Goal: Task Accomplishment & Management: Use online tool/utility

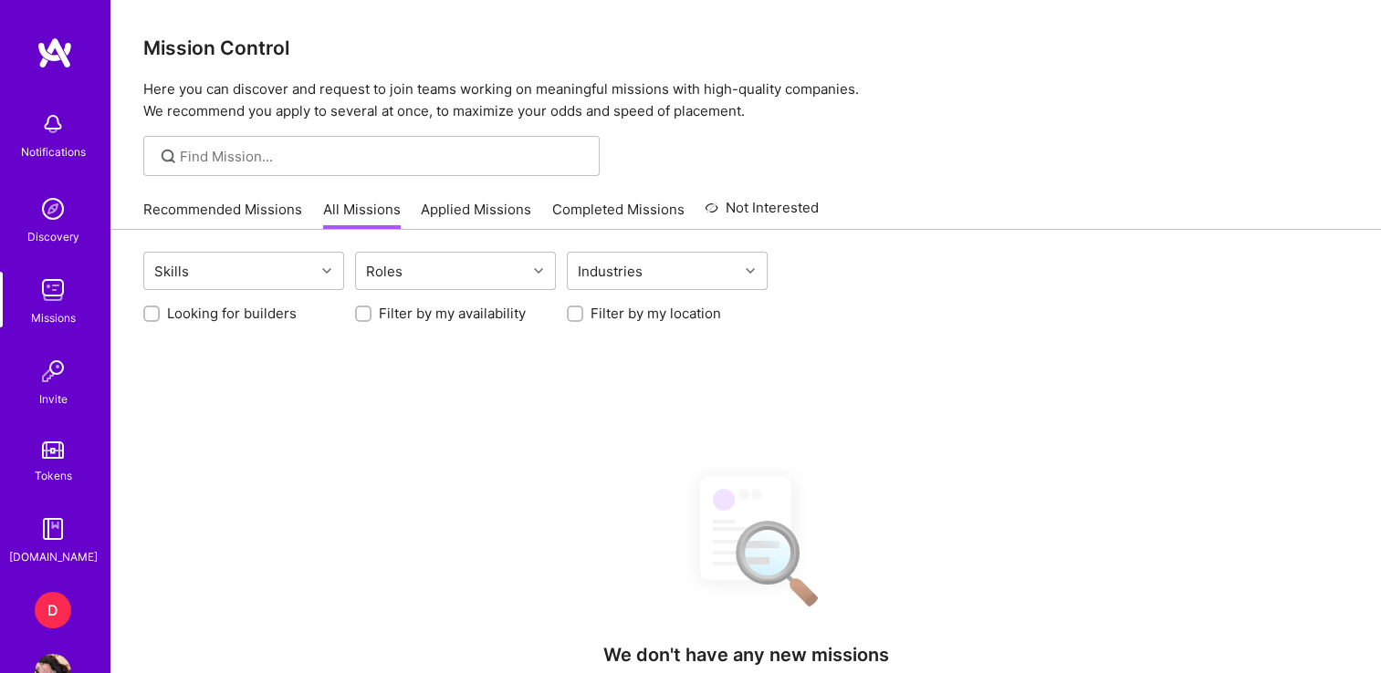
click at [55, 623] on div "D" at bounding box center [53, 610] width 37 height 37
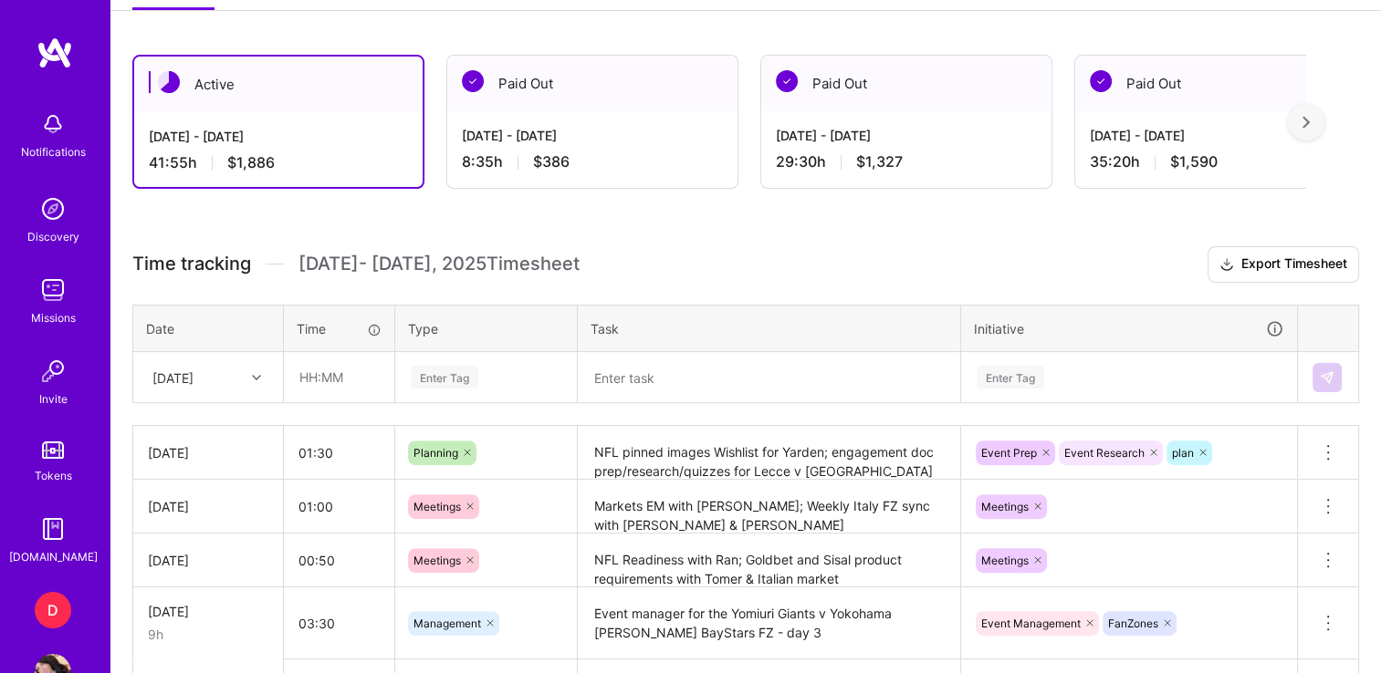
scroll to position [464, 0]
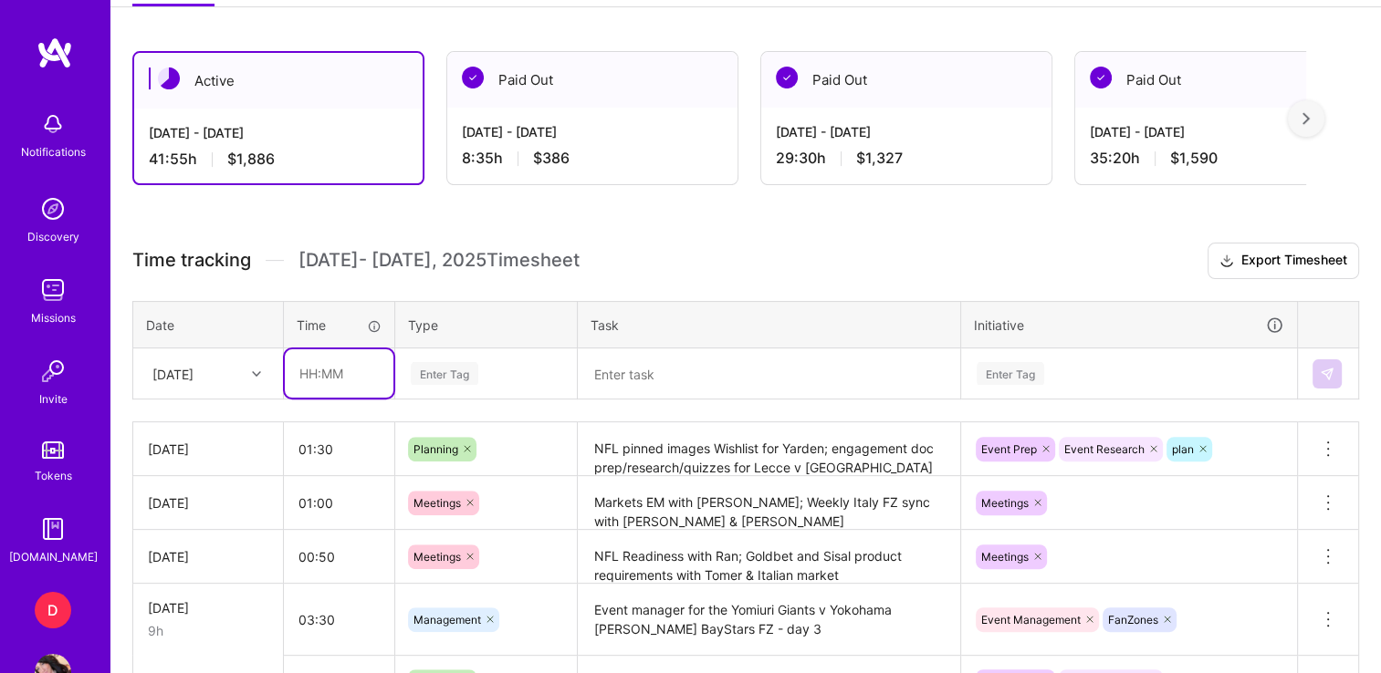
click at [295, 366] on input "text" at bounding box center [339, 374] width 109 height 48
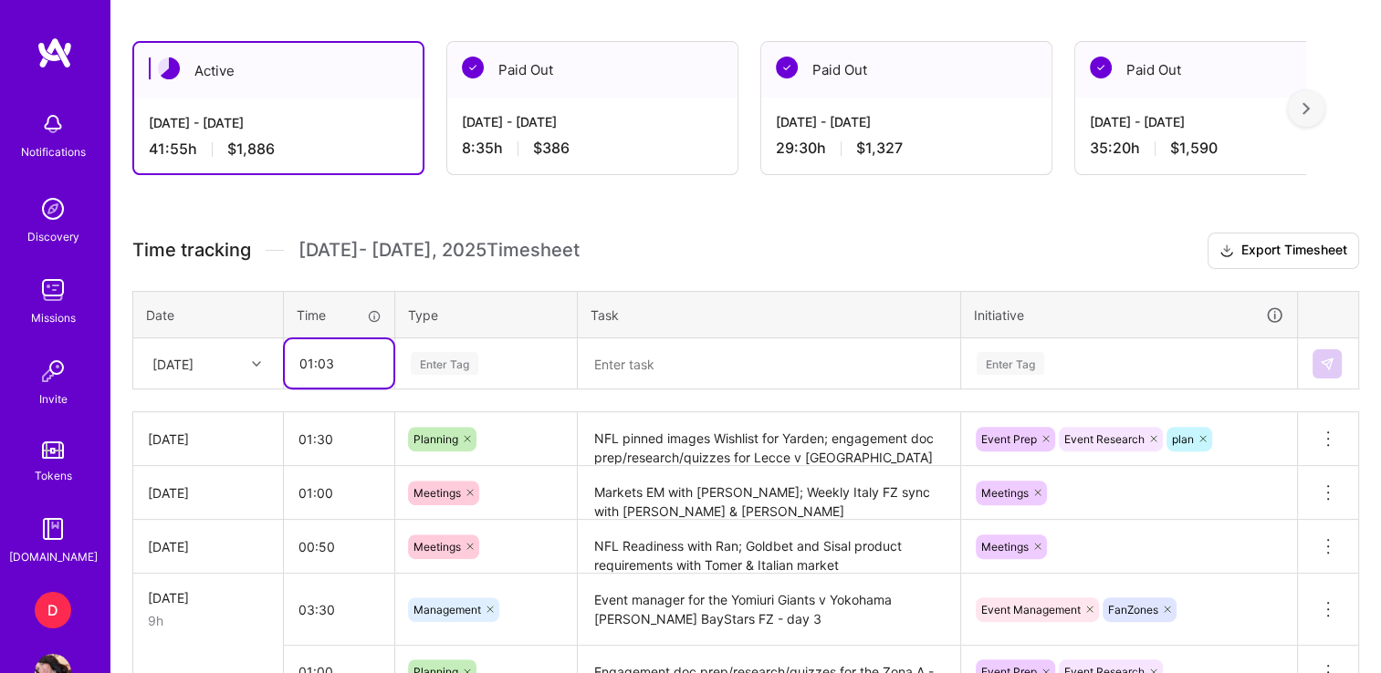
click at [371, 360] on input "01:03" at bounding box center [339, 363] width 109 height 48
type input "01:30"
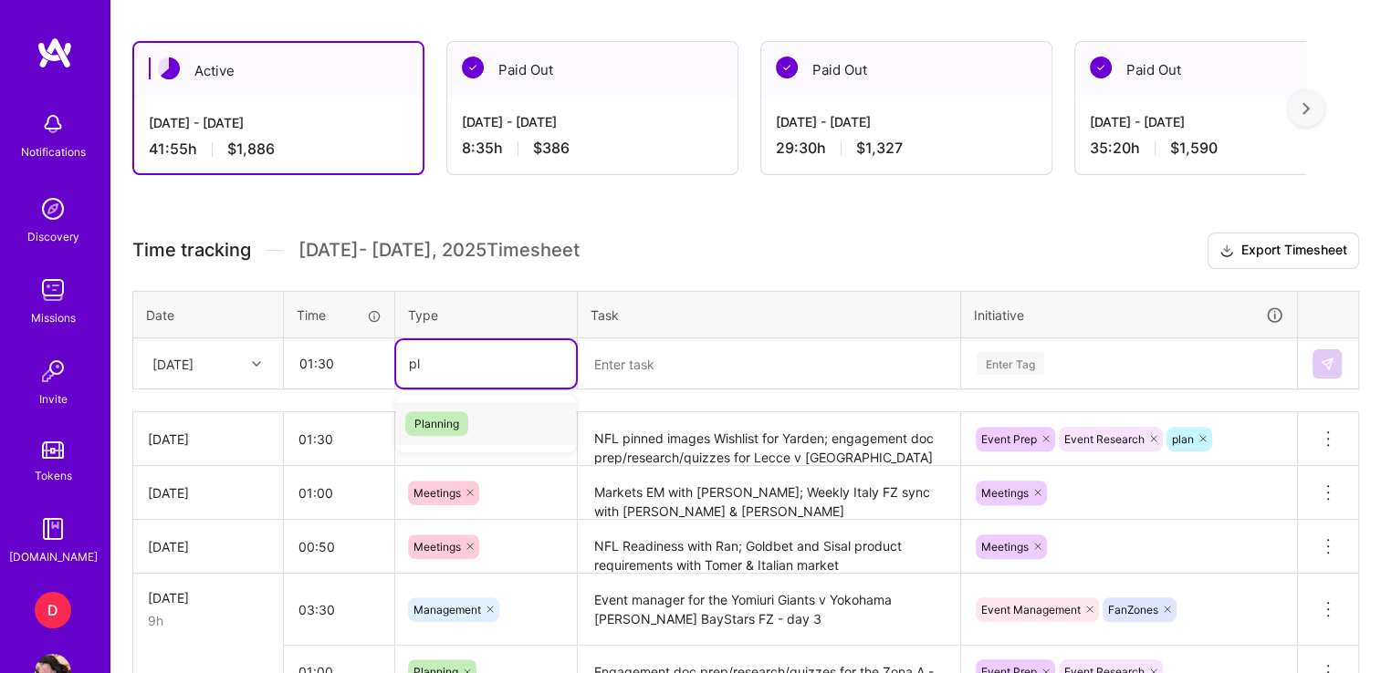
type input "pla"
click at [437, 412] on span "Planning" at bounding box center [436, 424] width 63 height 25
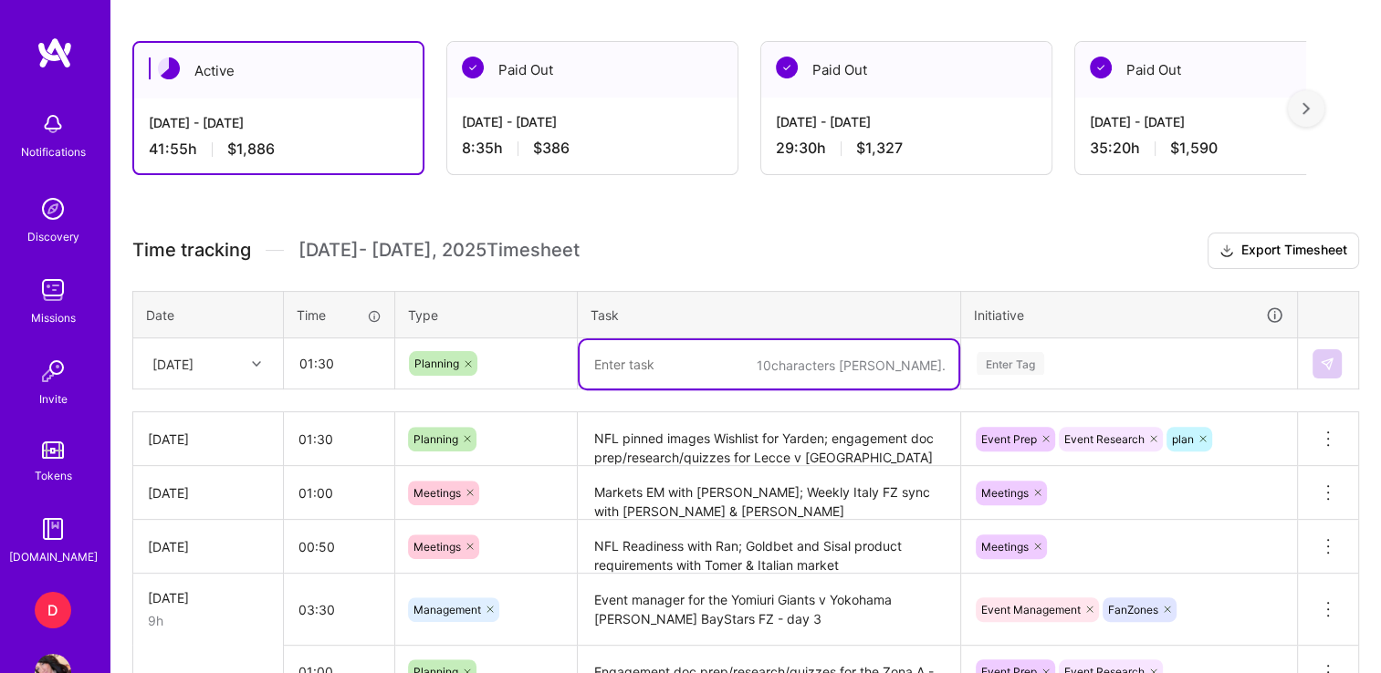
click at [713, 348] on textarea at bounding box center [768, 364] width 379 height 48
type textarea "E"
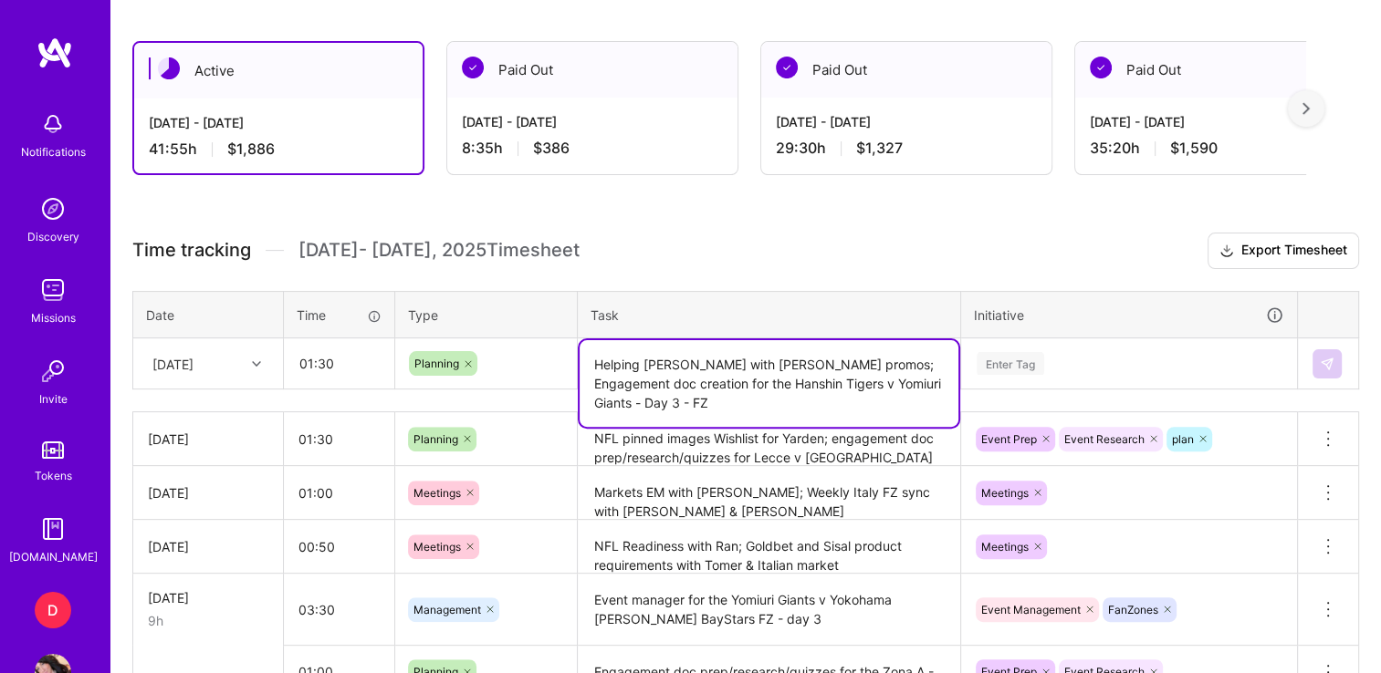
scroll to position [573, 0]
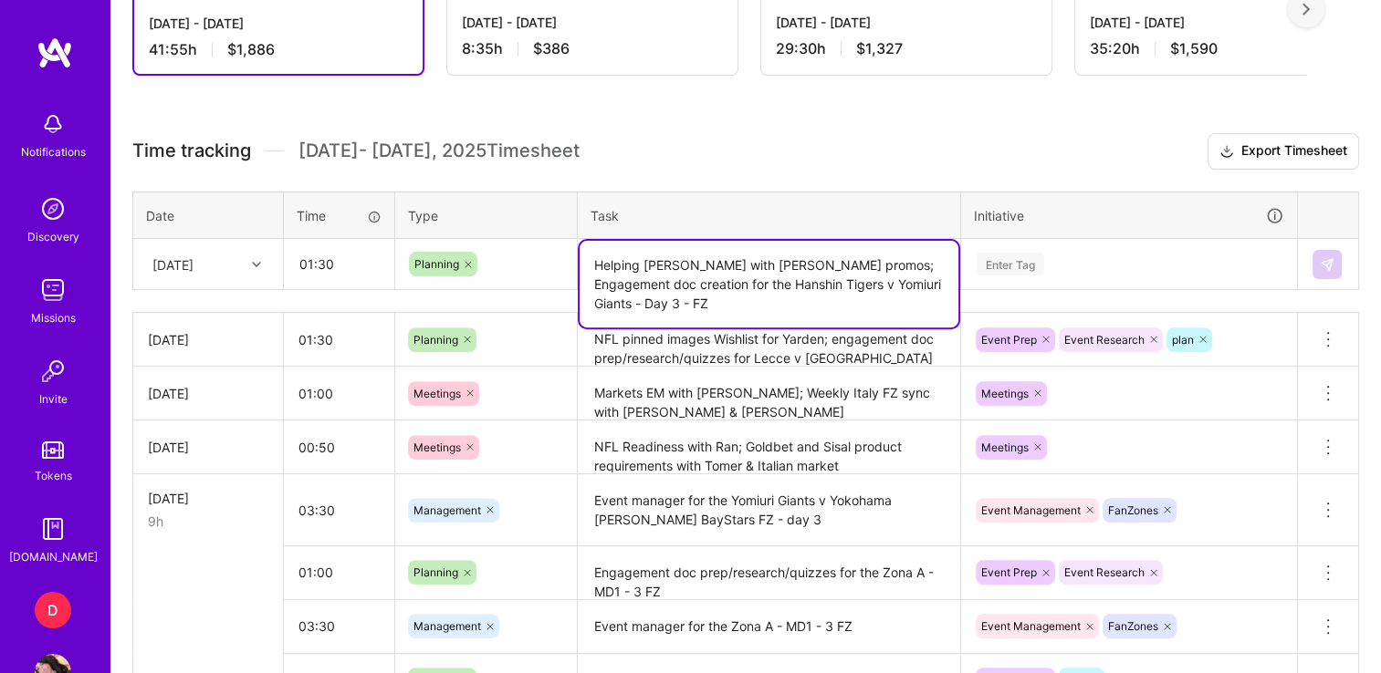
click at [666, 279] on textarea "Helping [PERSON_NAME] with [PERSON_NAME] promos; Engagement doc creation for th…" at bounding box center [768, 284] width 379 height 87
type textarea "Helping [PERSON_NAME] with [PERSON_NAME] promos; Engagement doc prep/research/q…"
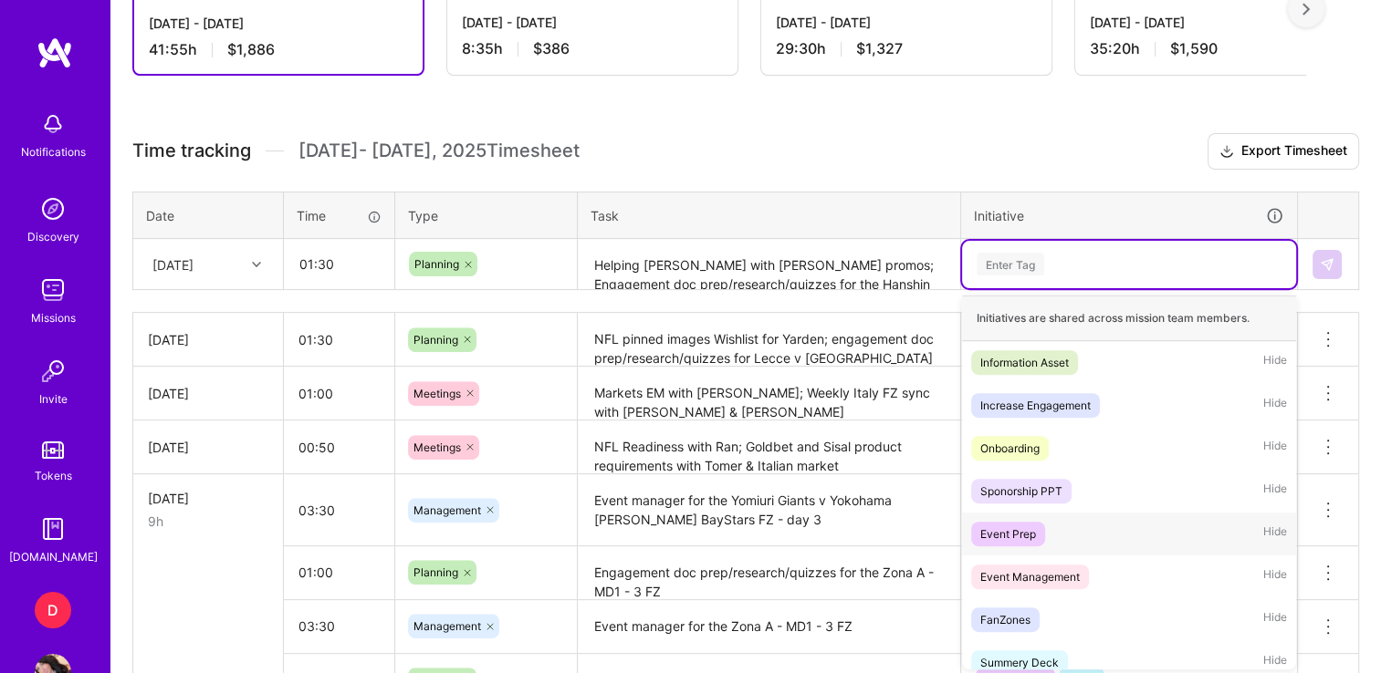
click at [1010, 535] on div "Event Prep" at bounding box center [1008, 534] width 56 height 19
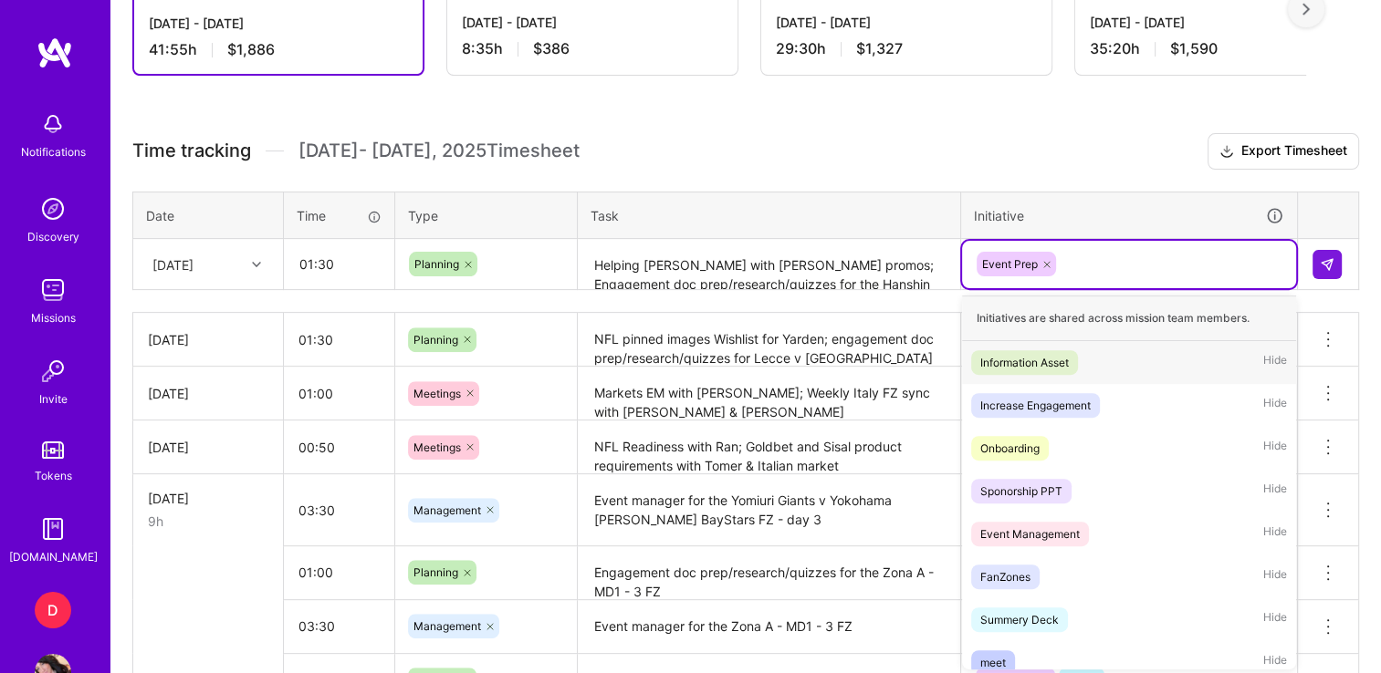
click at [1094, 262] on div "Event Prep" at bounding box center [1129, 264] width 308 height 28
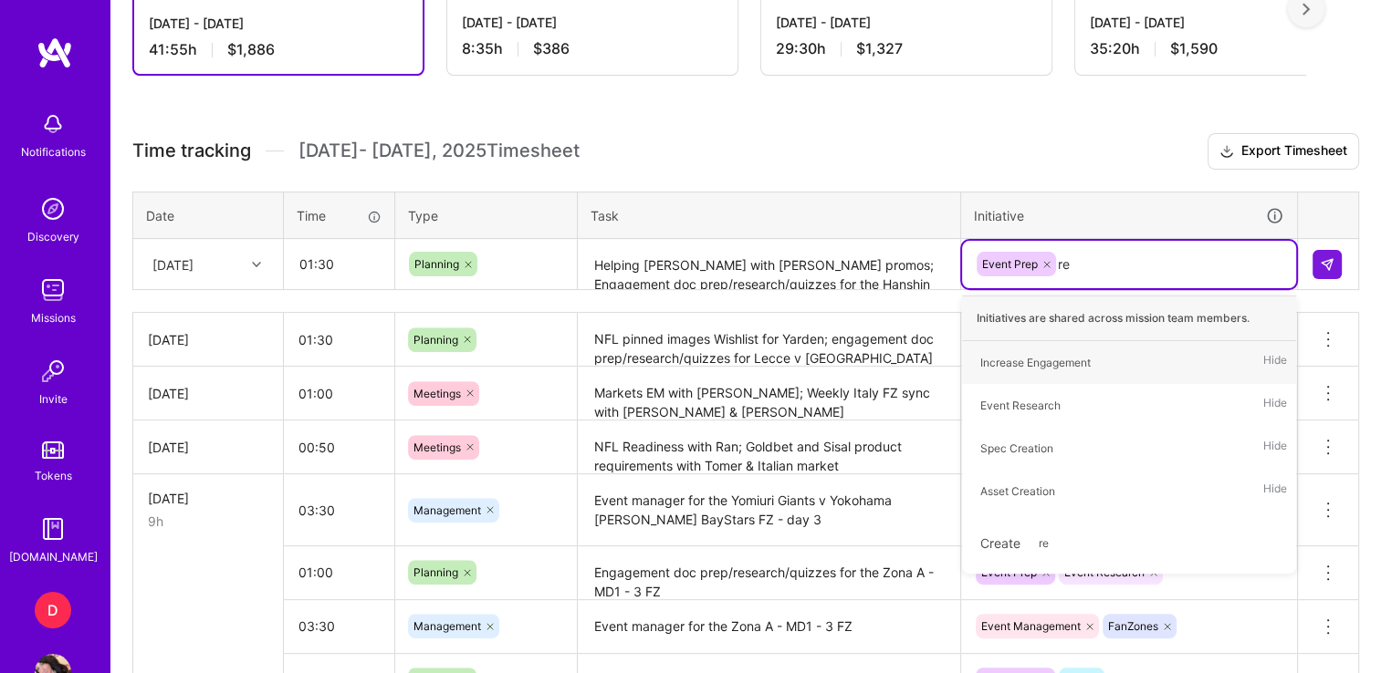
type input "res"
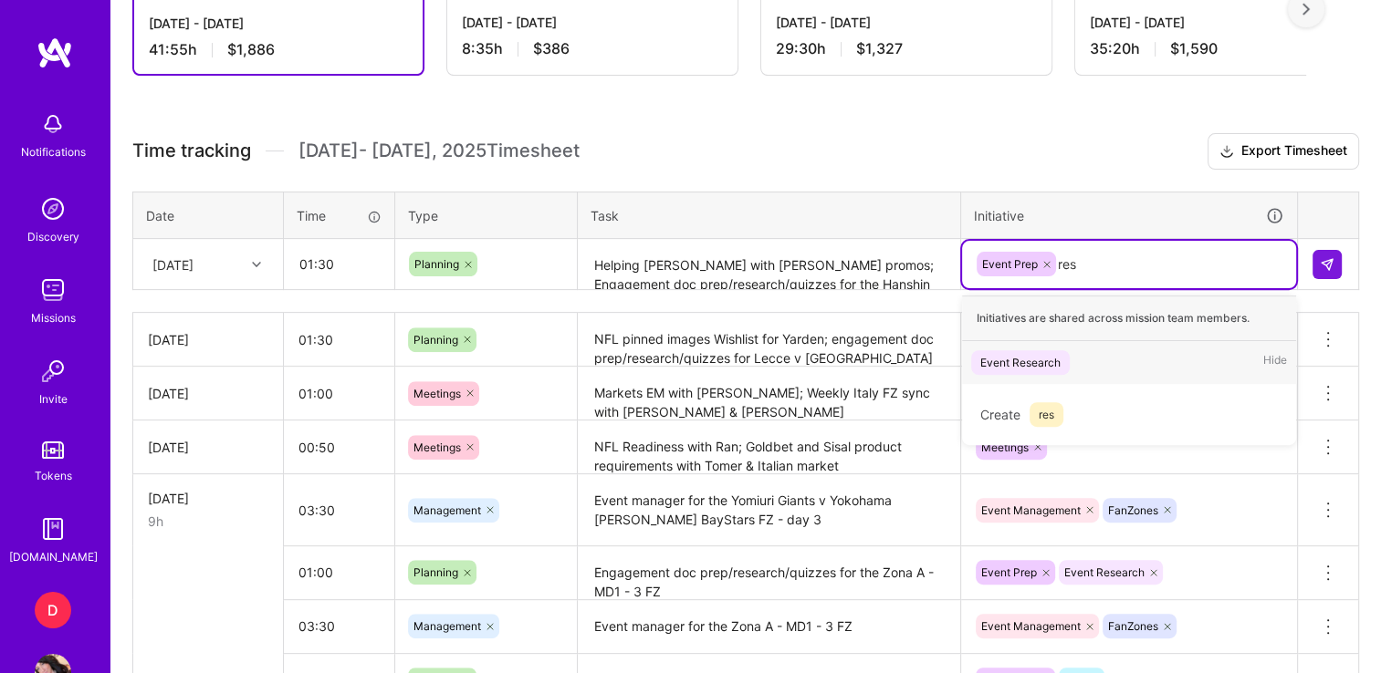
click at [1025, 367] on div "Event Research" at bounding box center [1020, 362] width 80 height 19
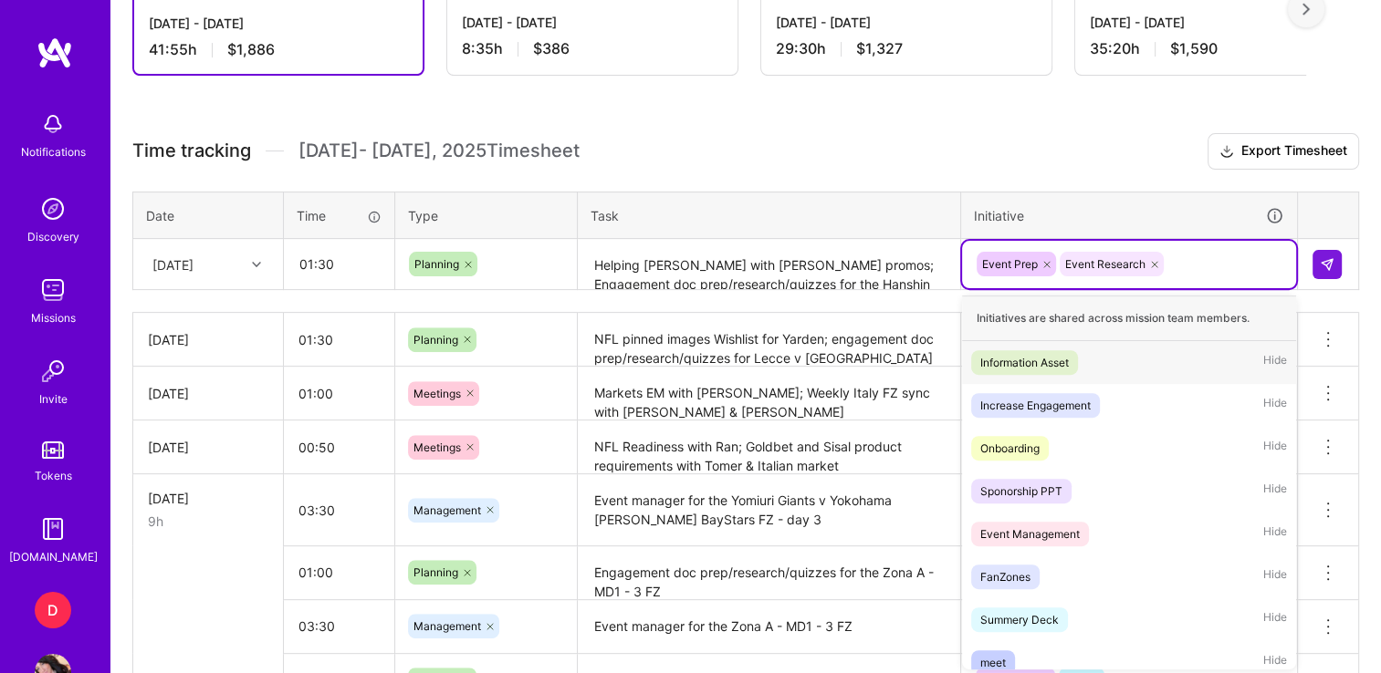
click at [1195, 265] on div "Event Prep Event Research" at bounding box center [1129, 264] width 308 height 28
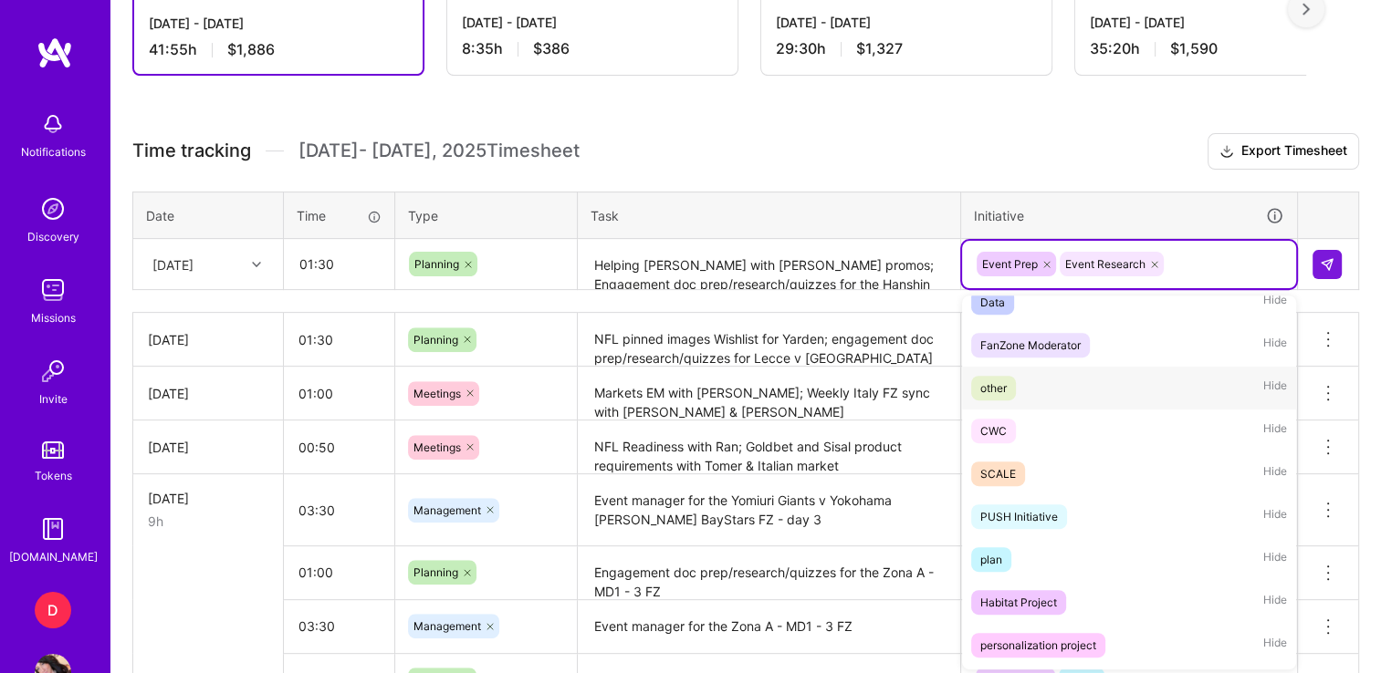
scroll to position [748, 0]
click at [1005, 377] on div "other" at bounding box center [993, 386] width 26 height 19
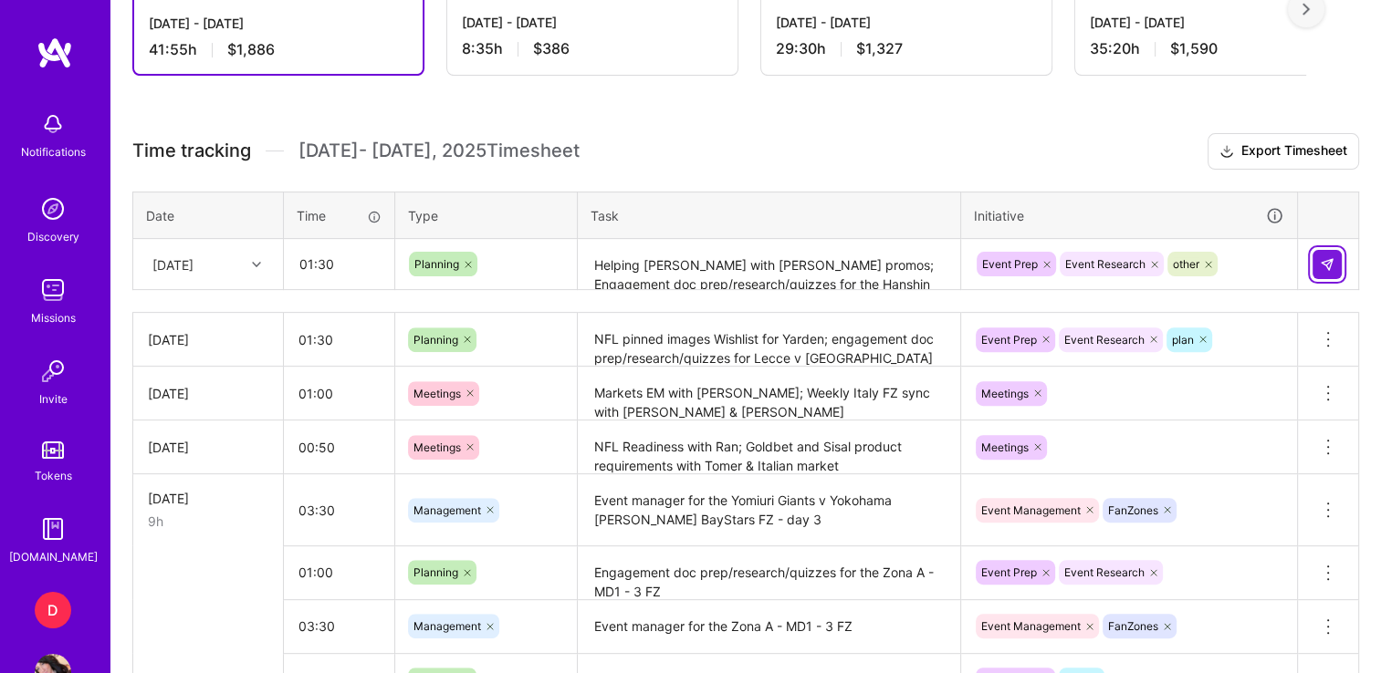
click at [1325, 272] on button at bounding box center [1326, 264] width 29 height 29
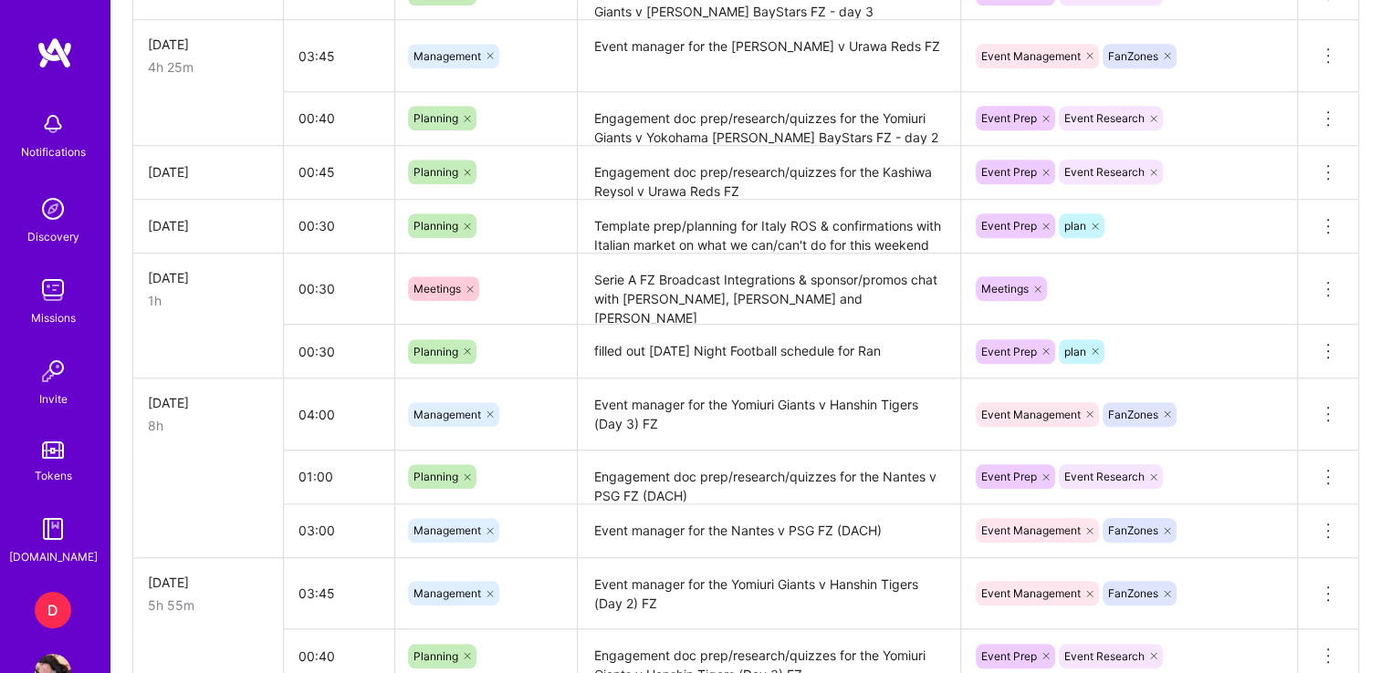
scroll to position [1743, 0]
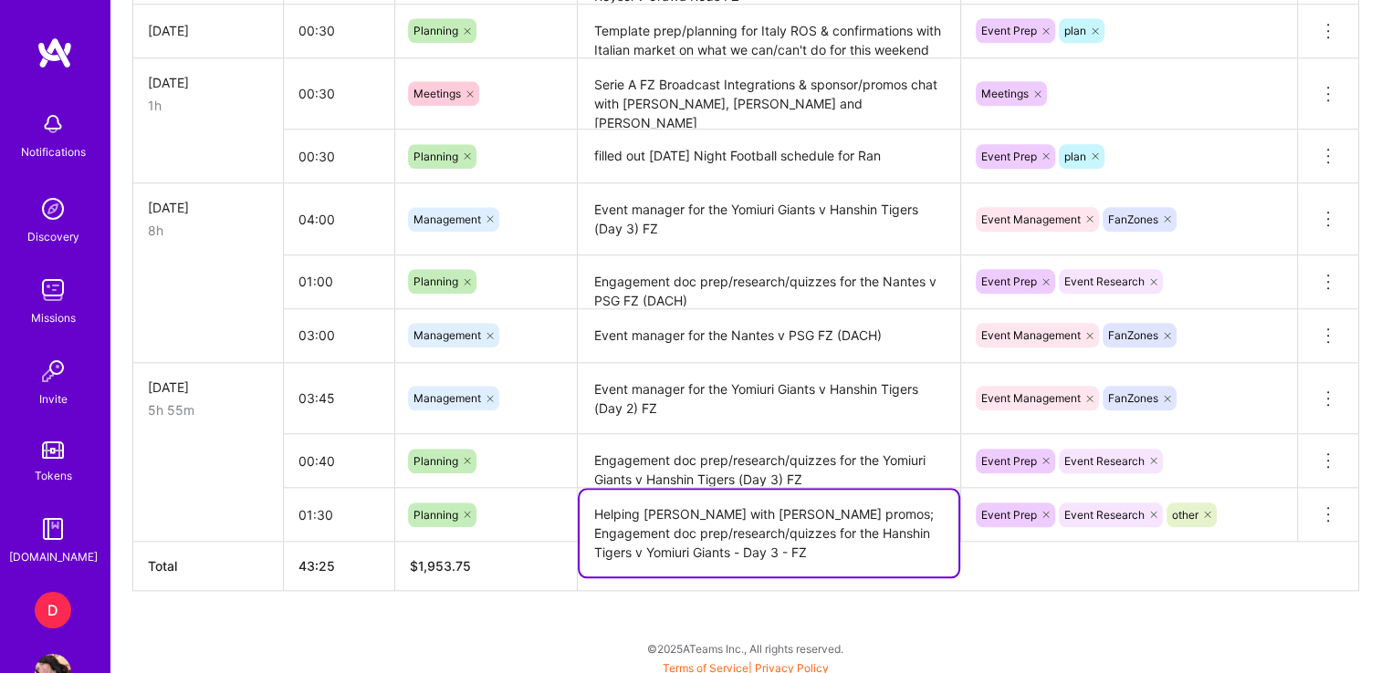
click at [692, 509] on textarea "Helping [PERSON_NAME] with [PERSON_NAME] promos; Engagement doc prep/research/q…" at bounding box center [768, 533] width 379 height 87
click at [1188, 578] on th at bounding box center [968, 566] width 781 height 49
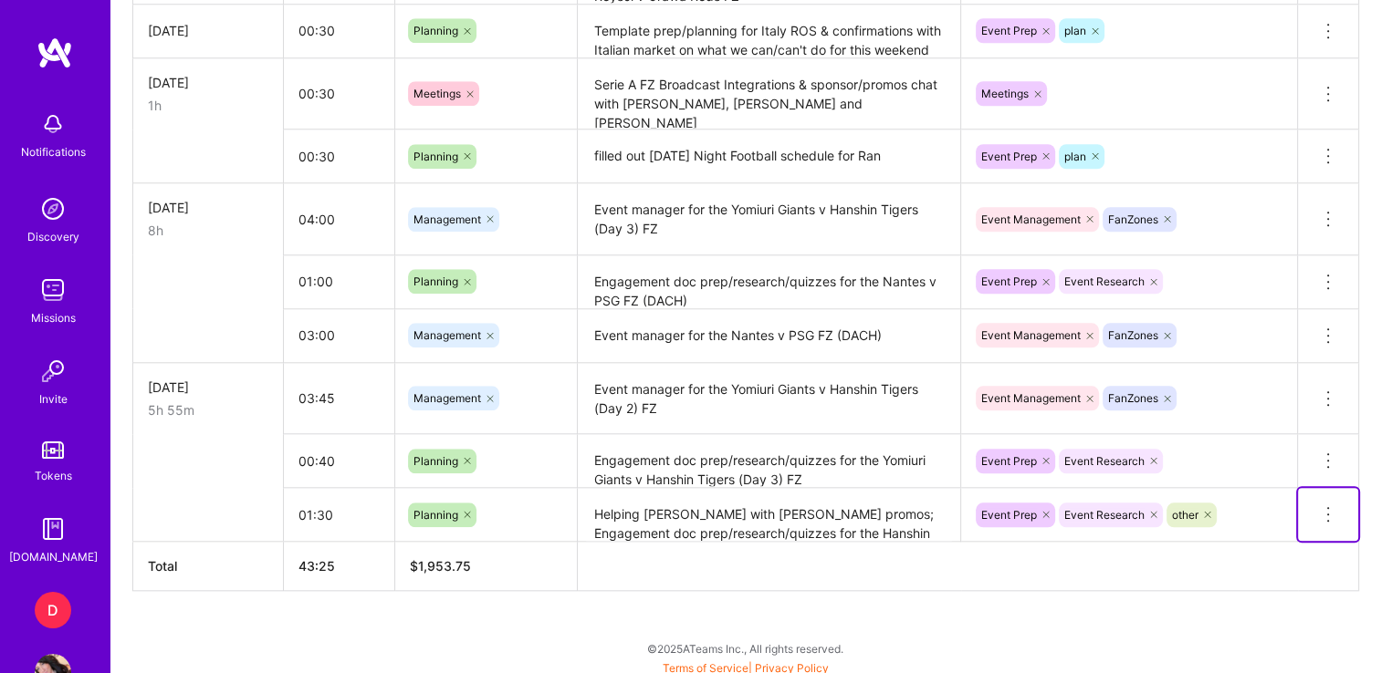
click at [1328, 511] on icon at bounding box center [1328, 515] width 22 height 22
click at [1269, 540] on button "Delete row" at bounding box center [1283, 546] width 95 height 45
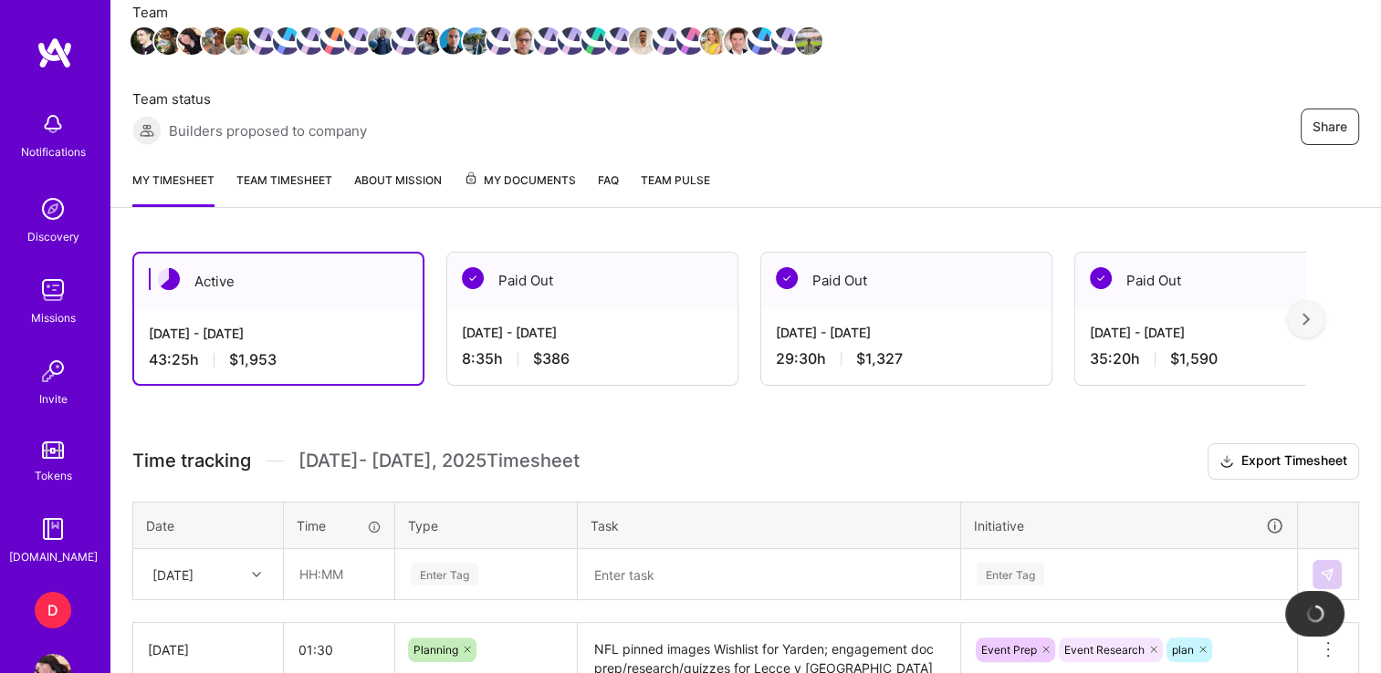
scroll to position [170, 0]
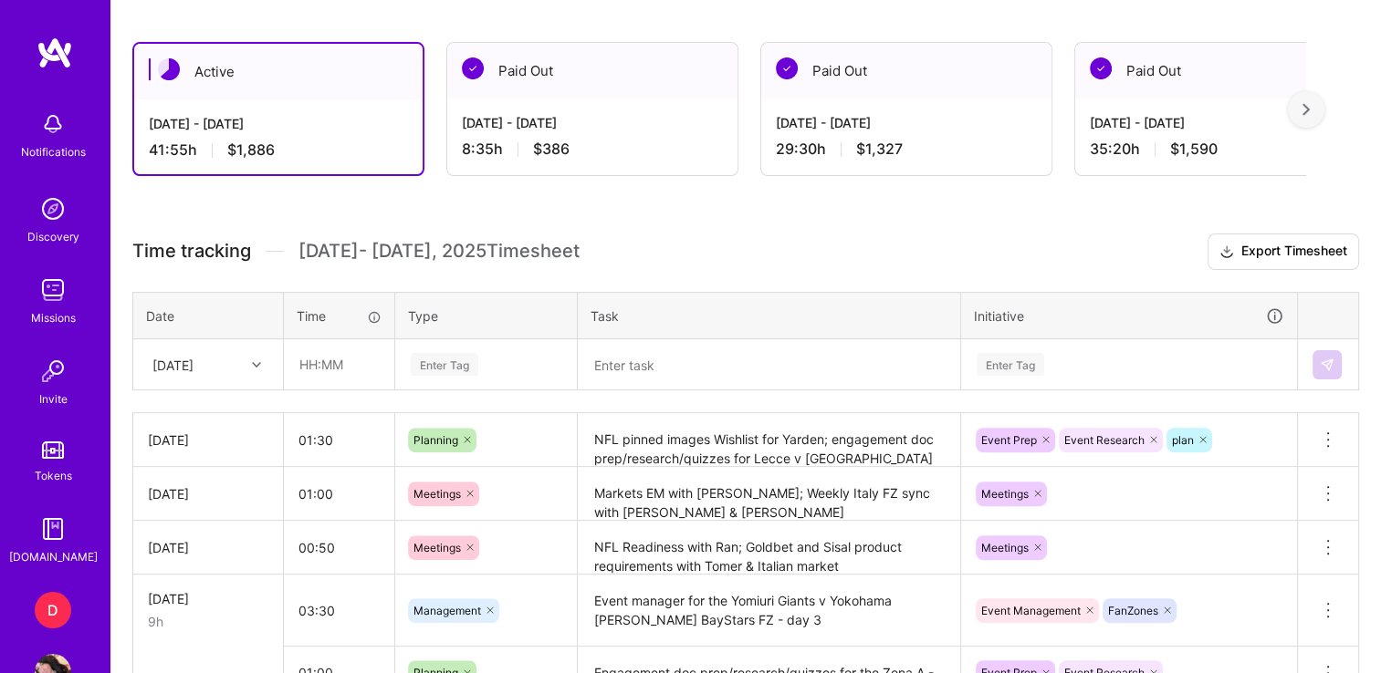
click at [202, 389] on div "[DATE]" at bounding box center [208, 364] width 148 height 48
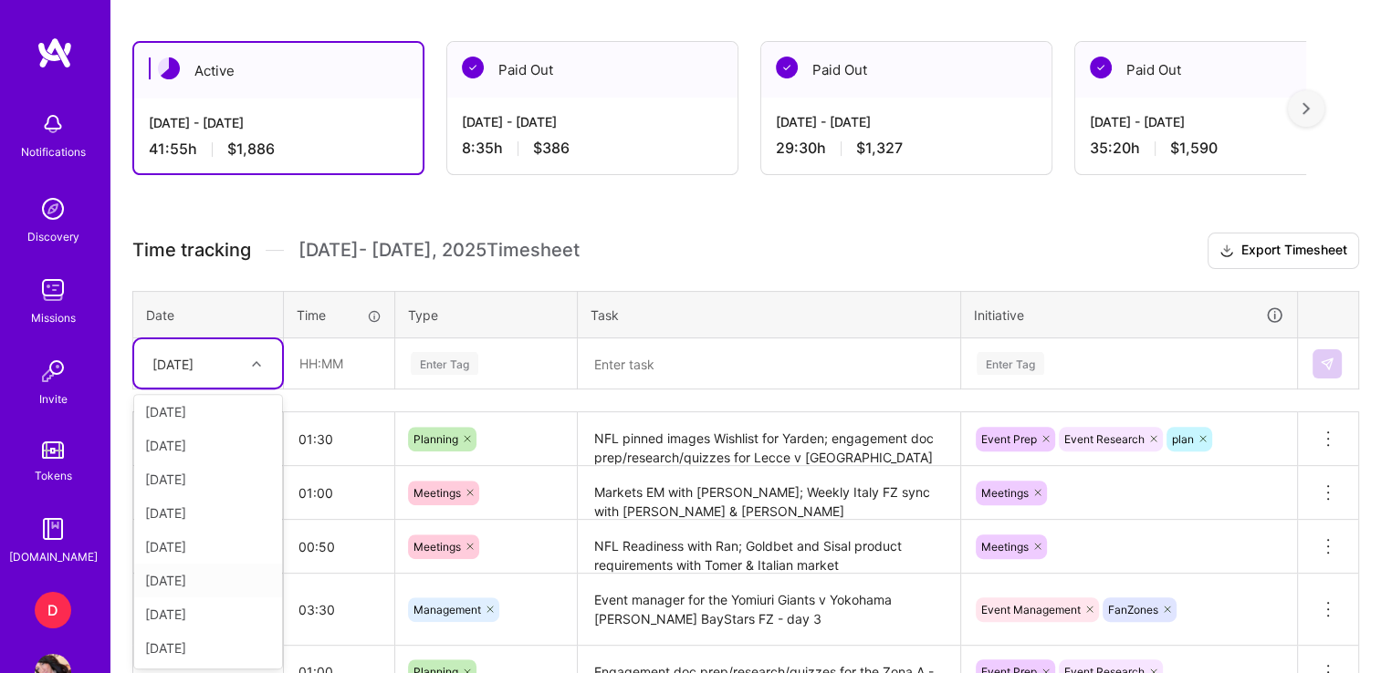
scroll to position [206, 0]
click at [182, 645] on div "[DATE]" at bounding box center [208, 648] width 148 height 34
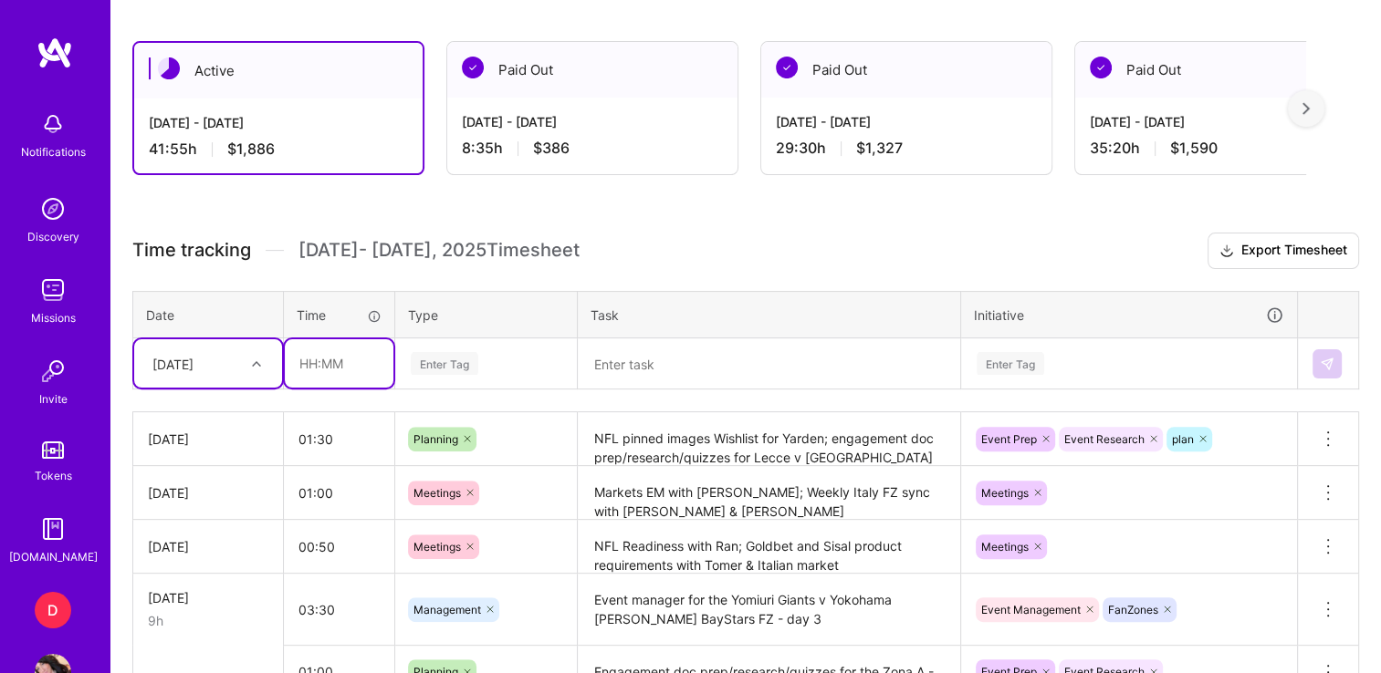
click at [310, 357] on input "text" at bounding box center [339, 363] width 109 height 48
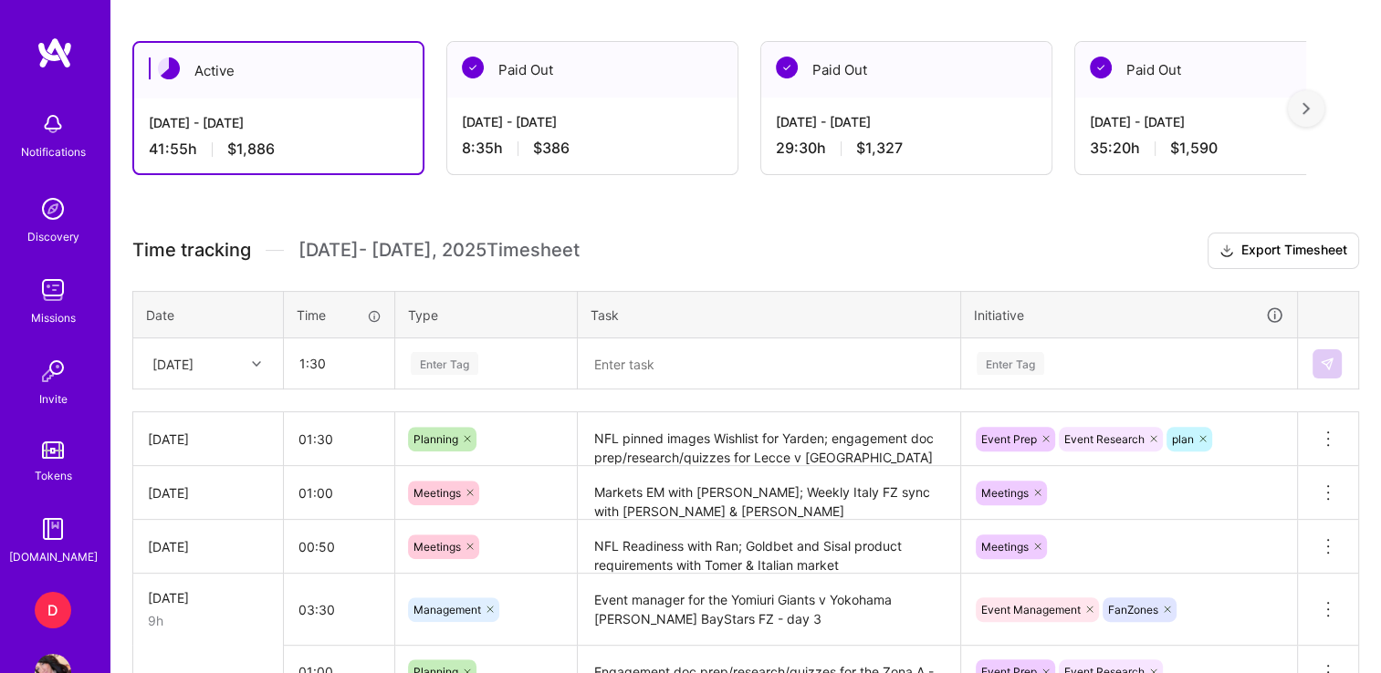
type input "01:30"
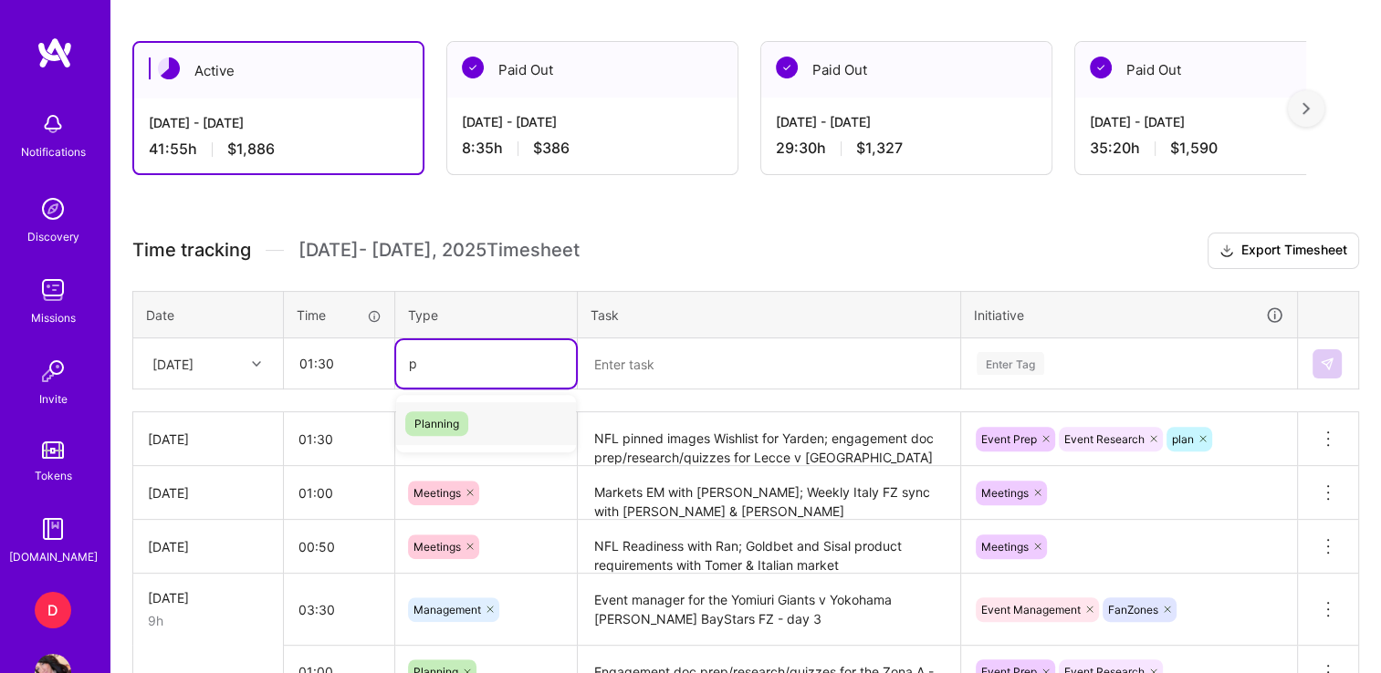
type input "pl"
click at [422, 412] on span "Planning" at bounding box center [436, 424] width 63 height 25
paste input "Helping [PERSON_NAME] with [PERSON_NAME] promos; Engagement doc prep/research/q…"
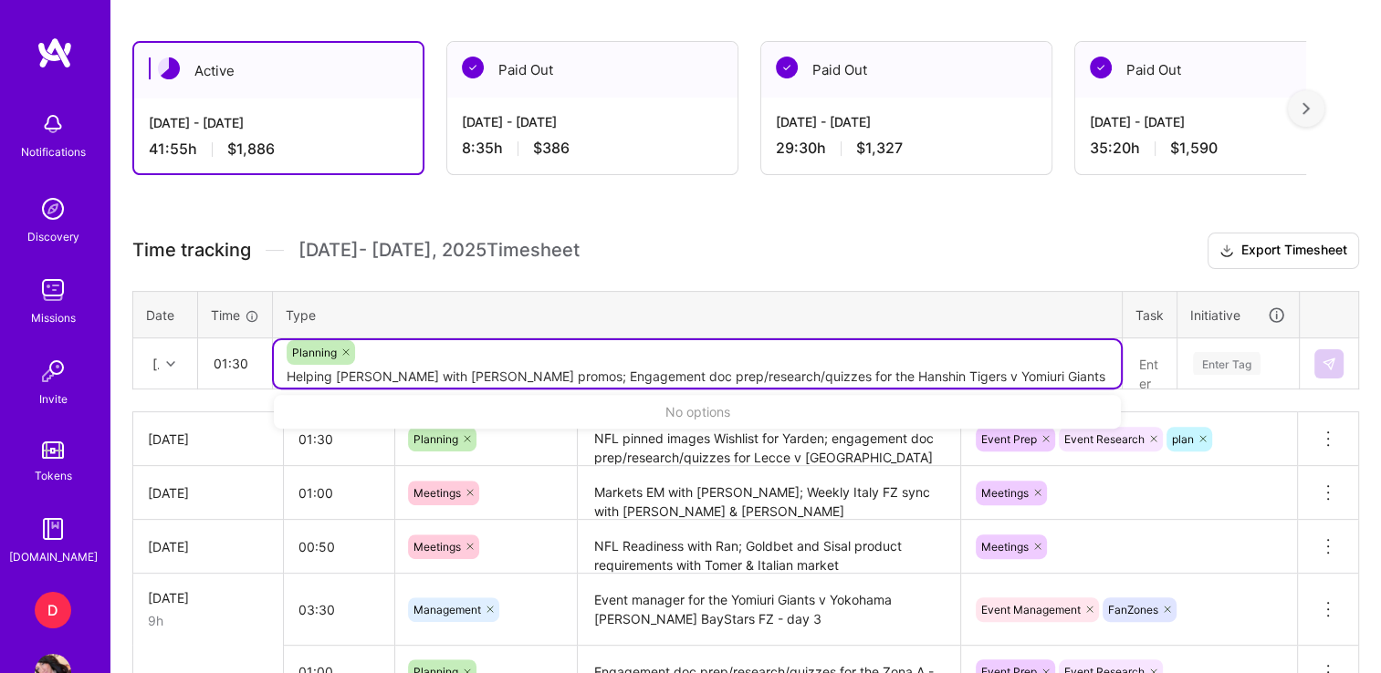
type input "Helping [PERSON_NAME] with [PERSON_NAME] promos; Engagement doc prep/research/q…"
click at [794, 291] on tr "Date Time Type Task Initiative" at bounding box center [746, 314] width 1226 height 47
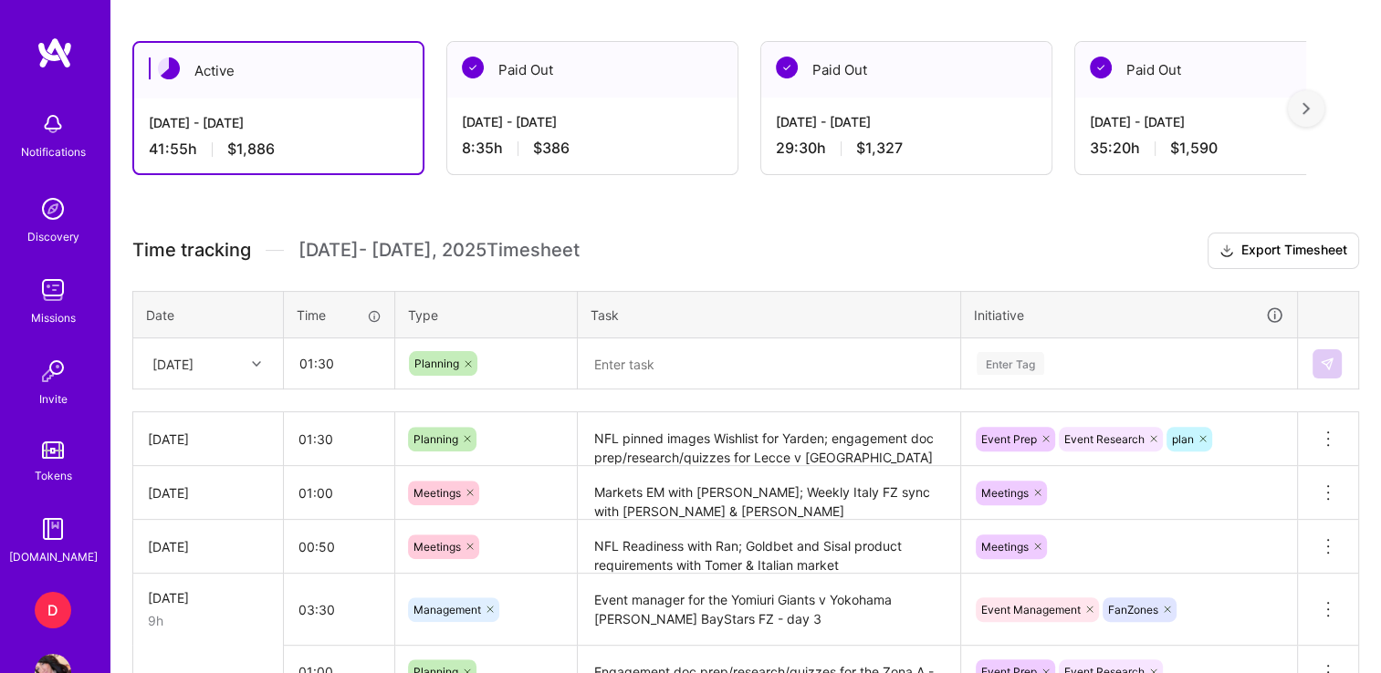
click at [670, 369] on textarea at bounding box center [768, 364] width 379 height 48
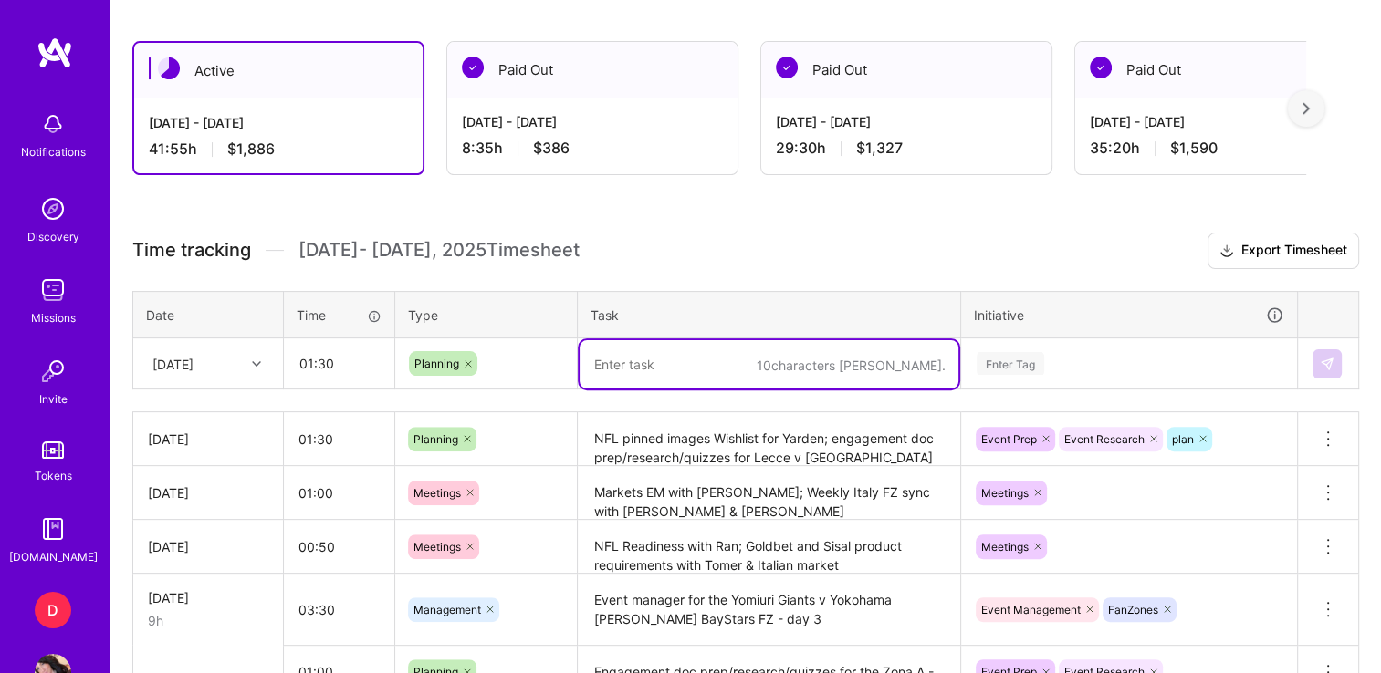
paste textarea "Helping [PERSON_NAME] with [PERSON_NAME] promos; Engagement doc prep/research/q…"
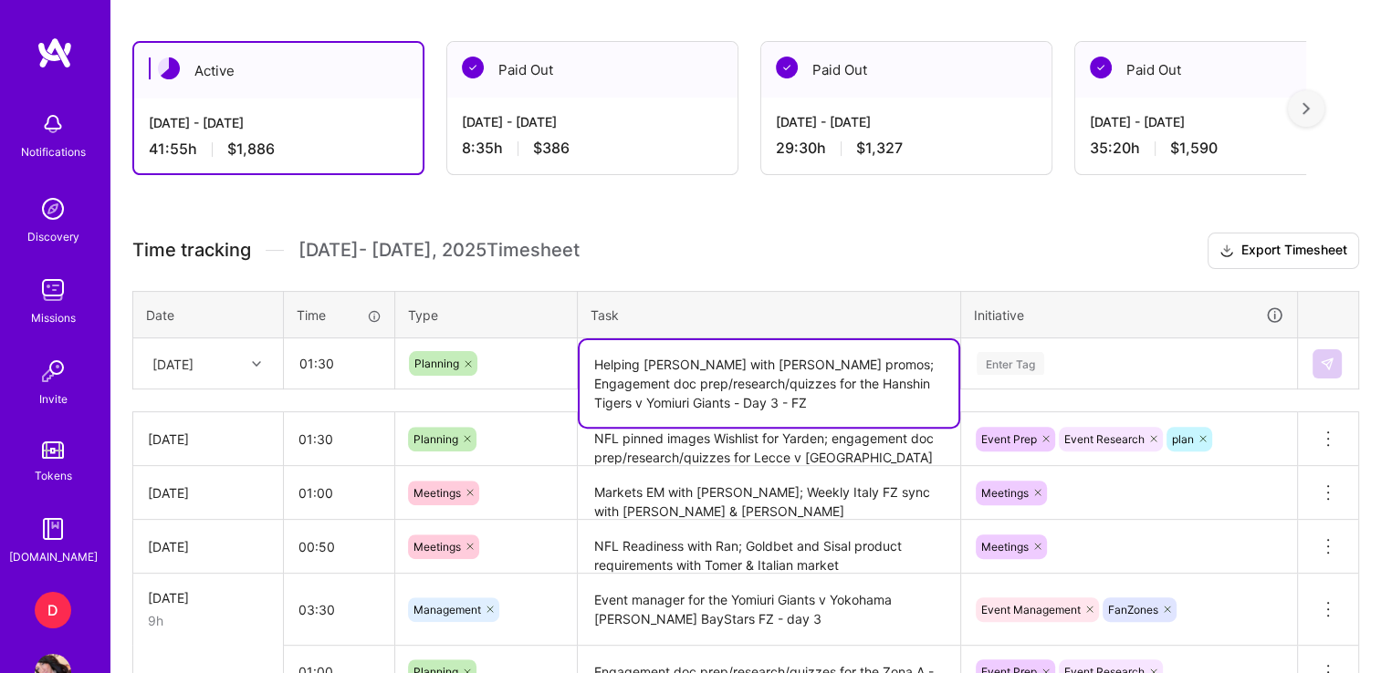
type textarea "Helping [PERSON_NAME] with [PERSON_NAME] promos; Engagement doc prep/research/q…"
click at [1088, 364] on div "Enter Tag" at bounding box center [1129, 363] width 334 height 47
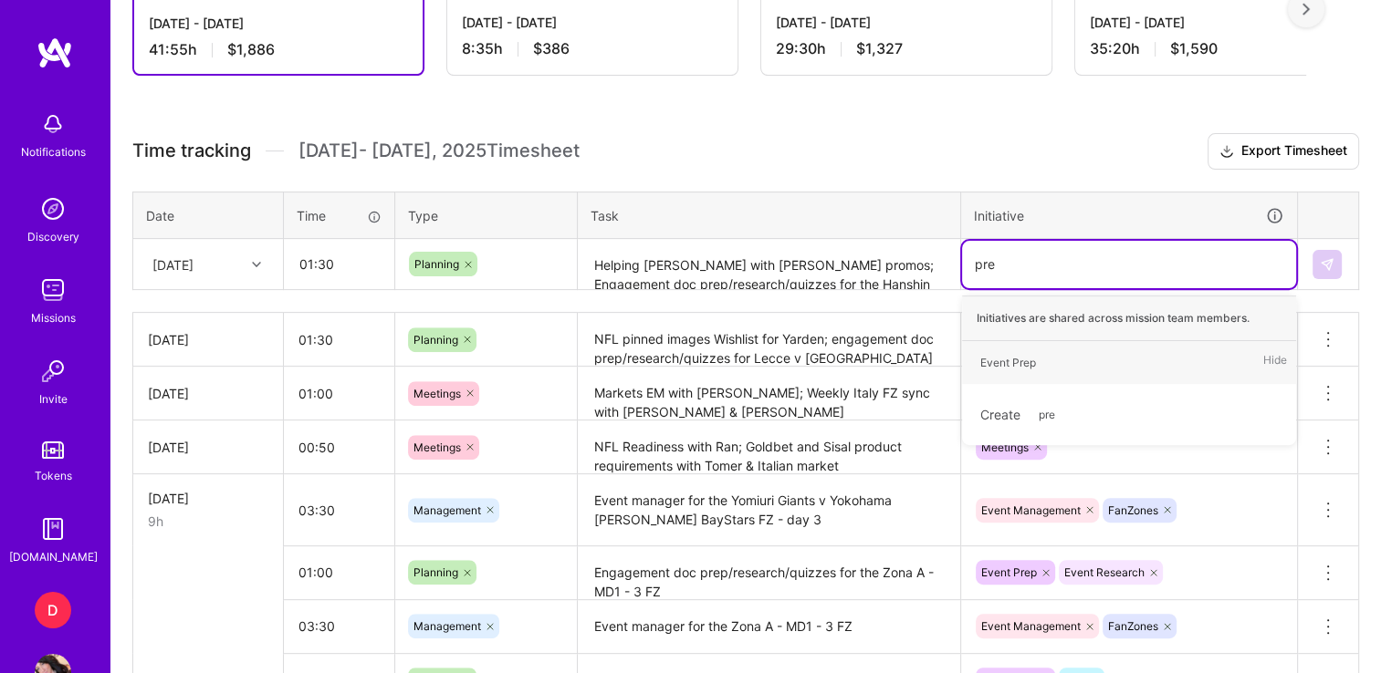
type input "prep"
click at [994, 359] on div "Event Prep" at bounding box center [1008, 362] width 56 height 19
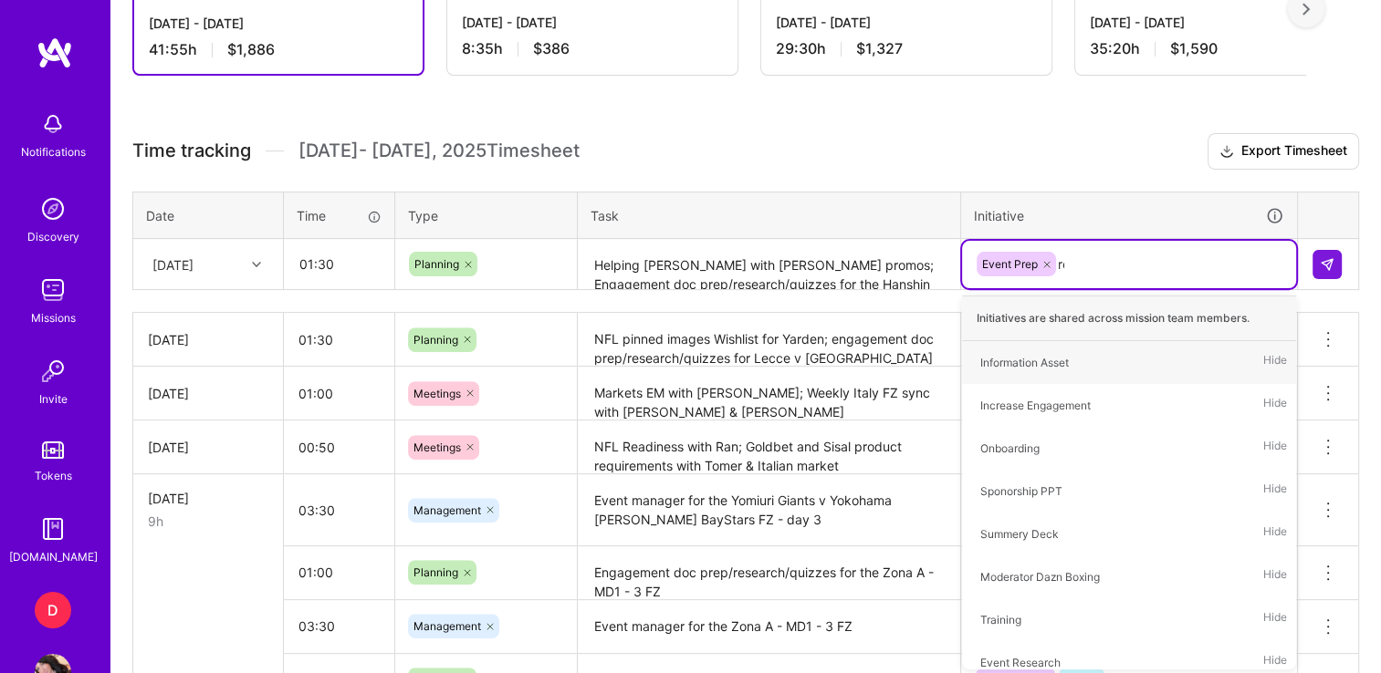
type input "res"
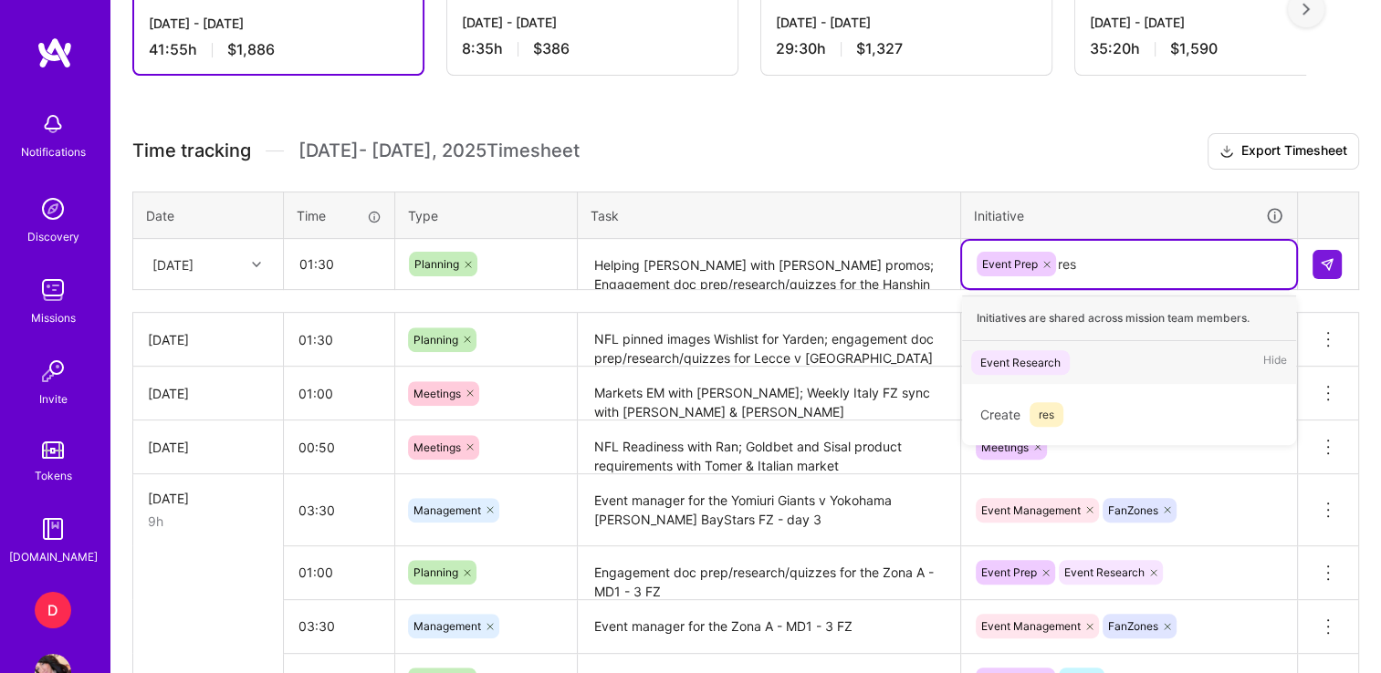
click at [1003, 356] on div "Event Research" at bounding box center [1020, 362] width 80 height 19
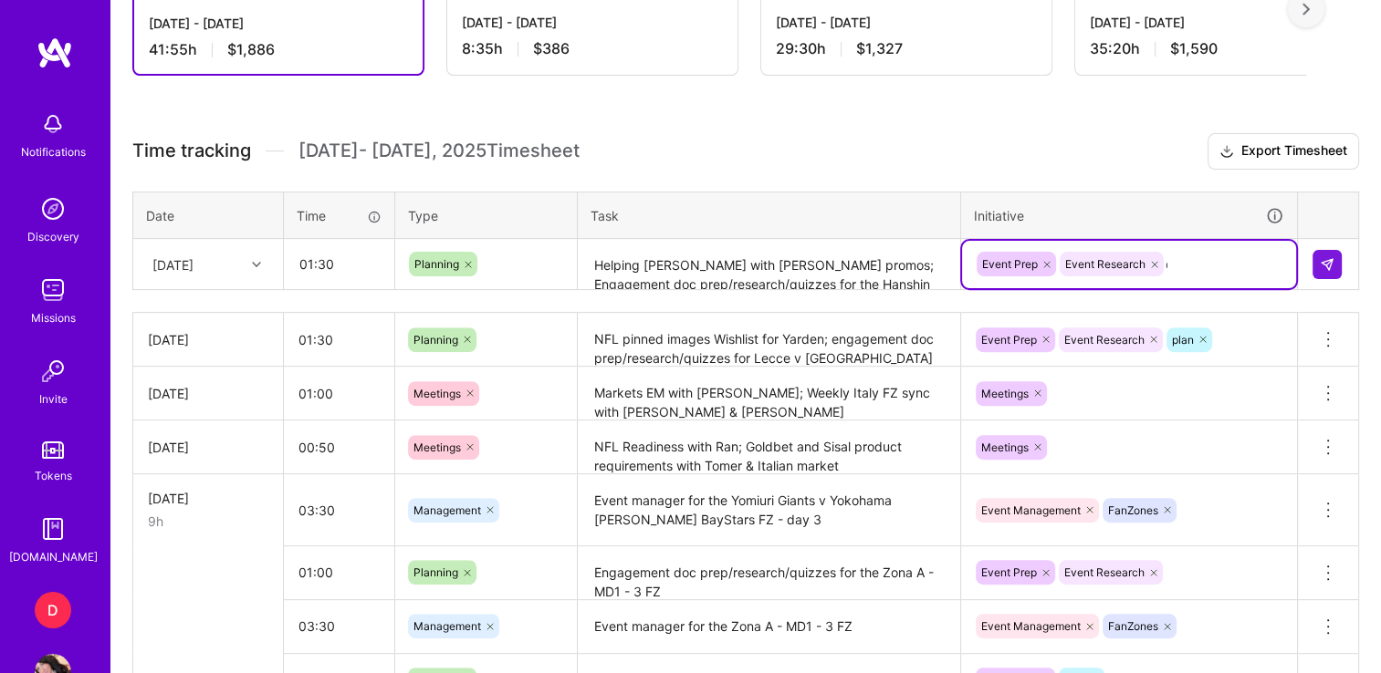
type input "oth"
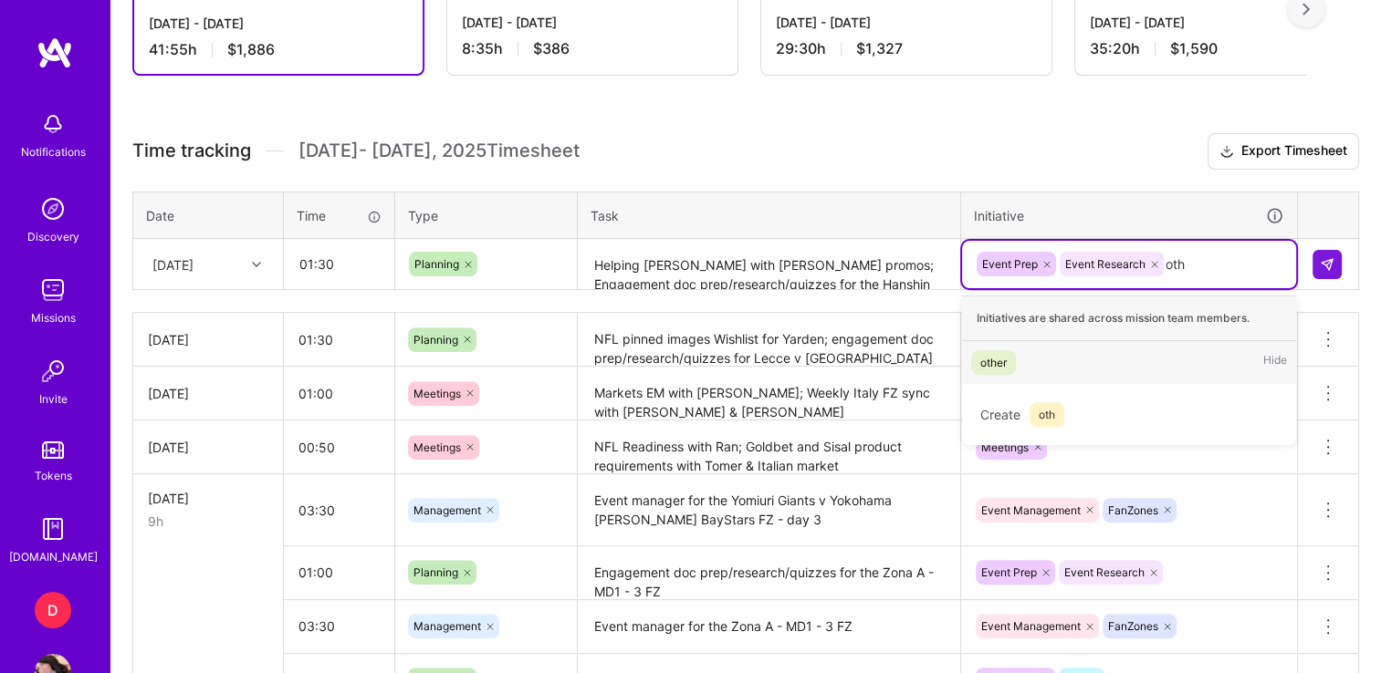
click at [1003, 356] on div "other" at bounding box center [993, 362] width 26 height 19
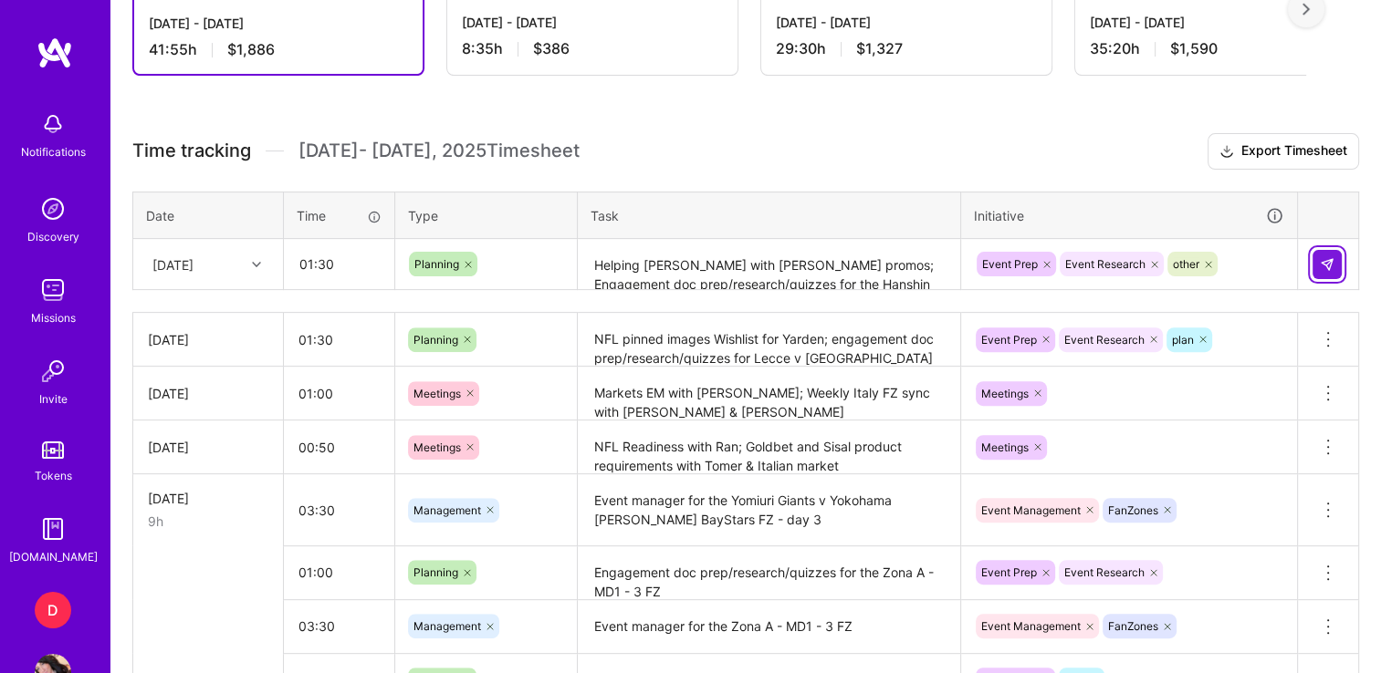
click at [1325, 267] on img at bounding box center [1327, 264] width 15 height 15
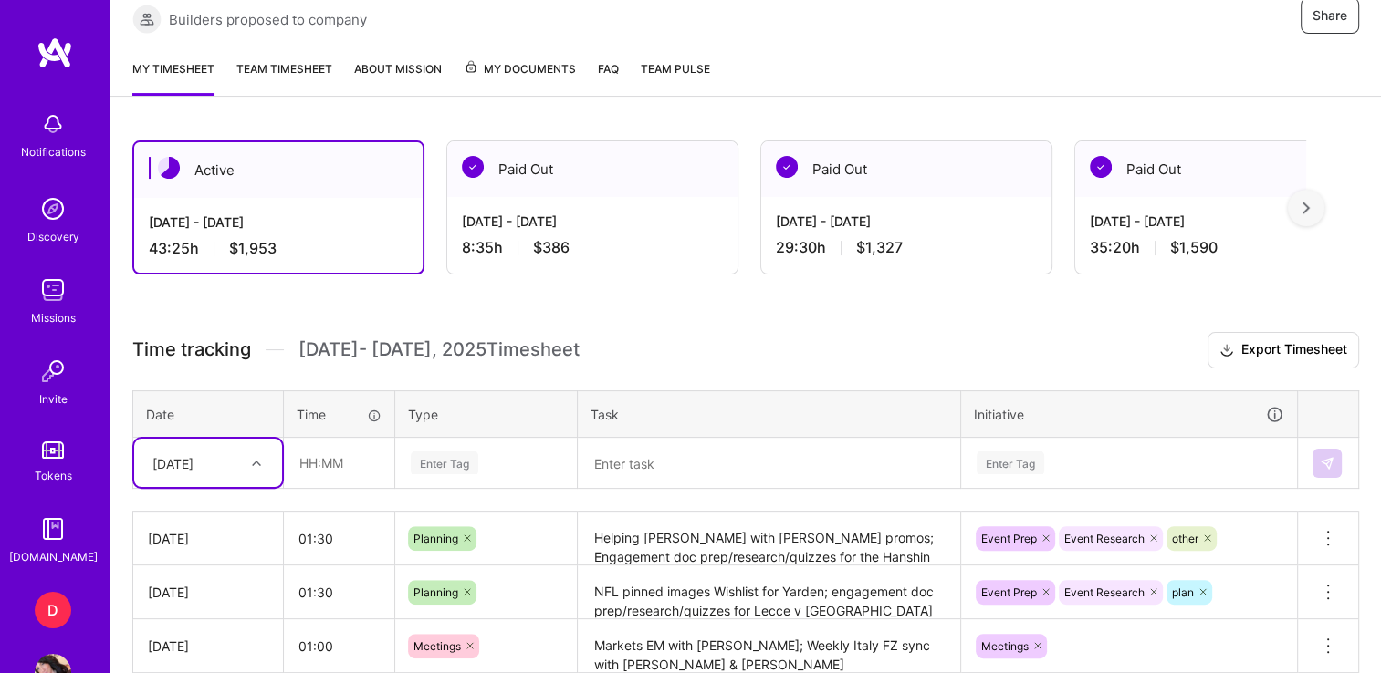
scroll to position [376, 0]
